Goal: Task Accomplishment & Management: Use online tool/utility

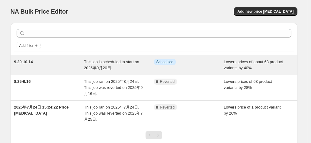
click at [72, 64] on div "9.20-10.14" at bounding box center [49, 65] width 70 height 12
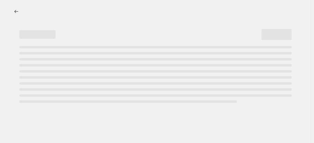
select select "percentage"
select select "no_change"
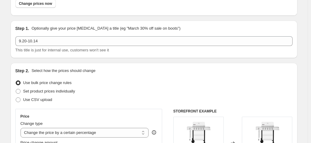
scroll to position [30, 0]
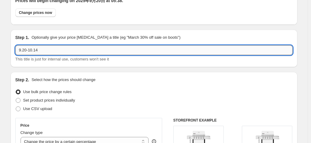
click at [40, 49] on input "9.20-10.14" at bounding box center [153, 50] width 277 height 10
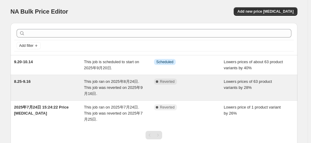
click at [179, 84] on div "Complete Reverted" at bounding box center [189, 87] width 70 height 18
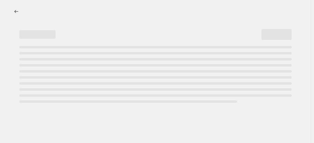
select select "percentage"
select select "no_change"
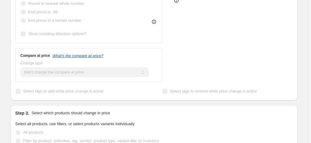
scroll to position [151, 0]
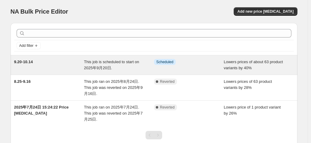
click at [75, 71] on div "9.20-10.14 This job is scheduled to start on 2025年9月20日. Info Scheduled Lowers …" at bounding box center [154, 64] width 287 height 19
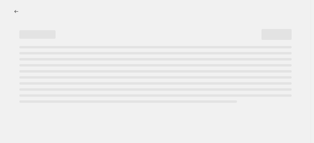
select select "percentage"
select select "no_change"
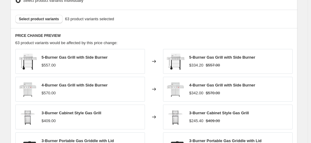
scroll to position [241, 0]
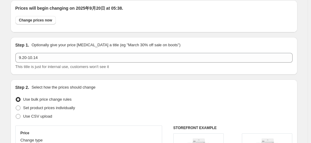
scroll to position [0, 0]
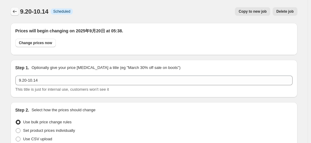
click at [16, 11] on icon "Price change jobs" at bounding box center [15, 11] width 6 height 6
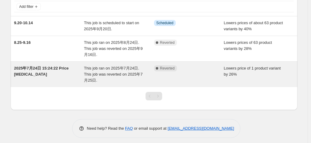
scroll to position [42, 0]
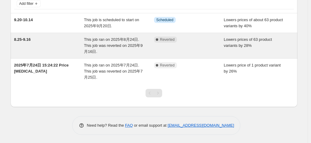
click at [130, 46] on span "This job ran on 2025年8月24日. This job was reverted on 2025年9月16日." at bounding box center [113, 45] width 59 height 17
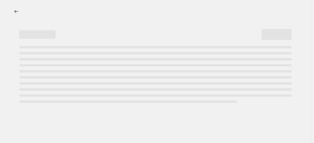
select select "percentage"
select select "no_change"
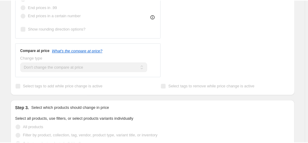
scroll to position [224, 0]
